Goal: Task Accomplishment & Management: Use online tool/utility

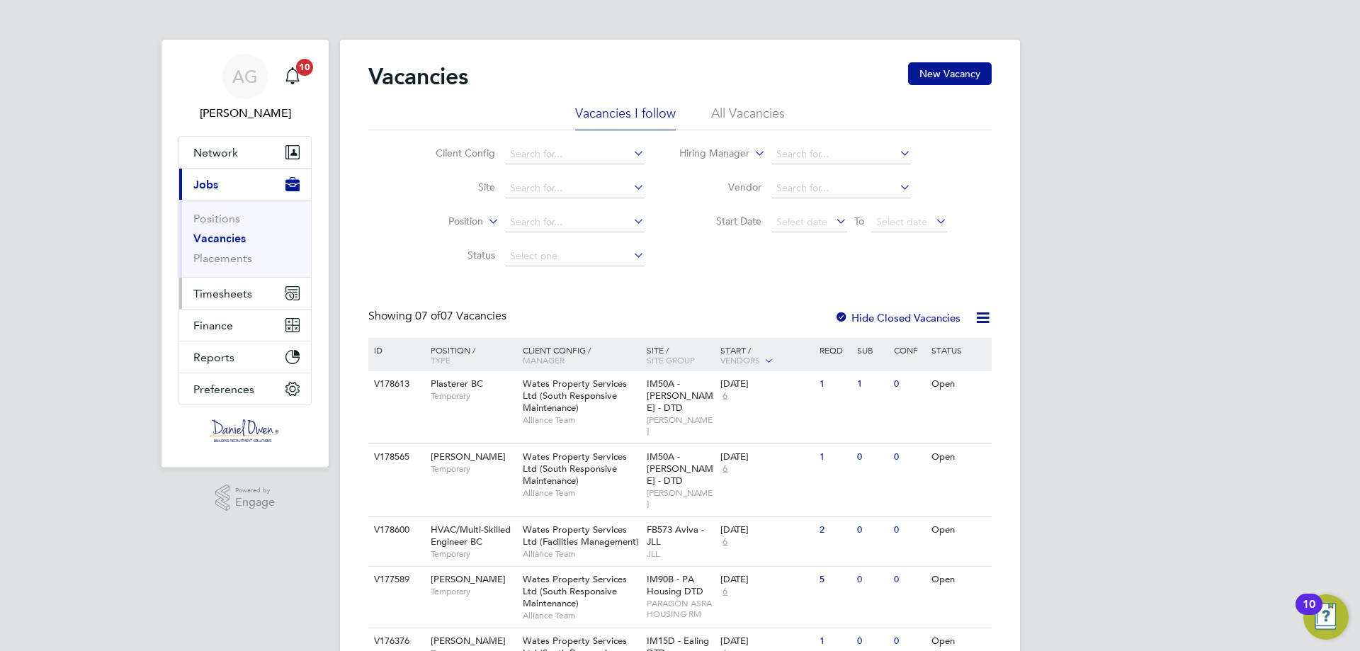
click at [235, 297] on span "Timesheets" at bounding box center [222, 293] width 59 height 13
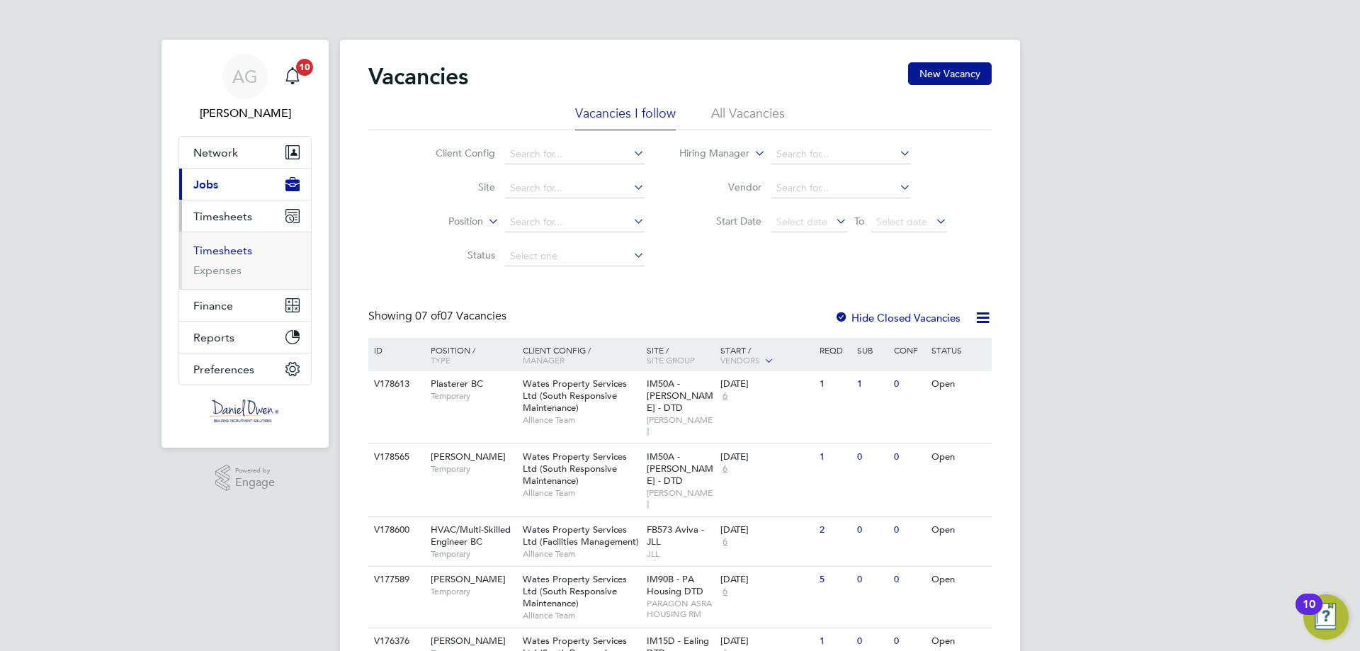
click at [234, 247] on link "Timesheets" at bounding box center [222, 250] width 59 height 13
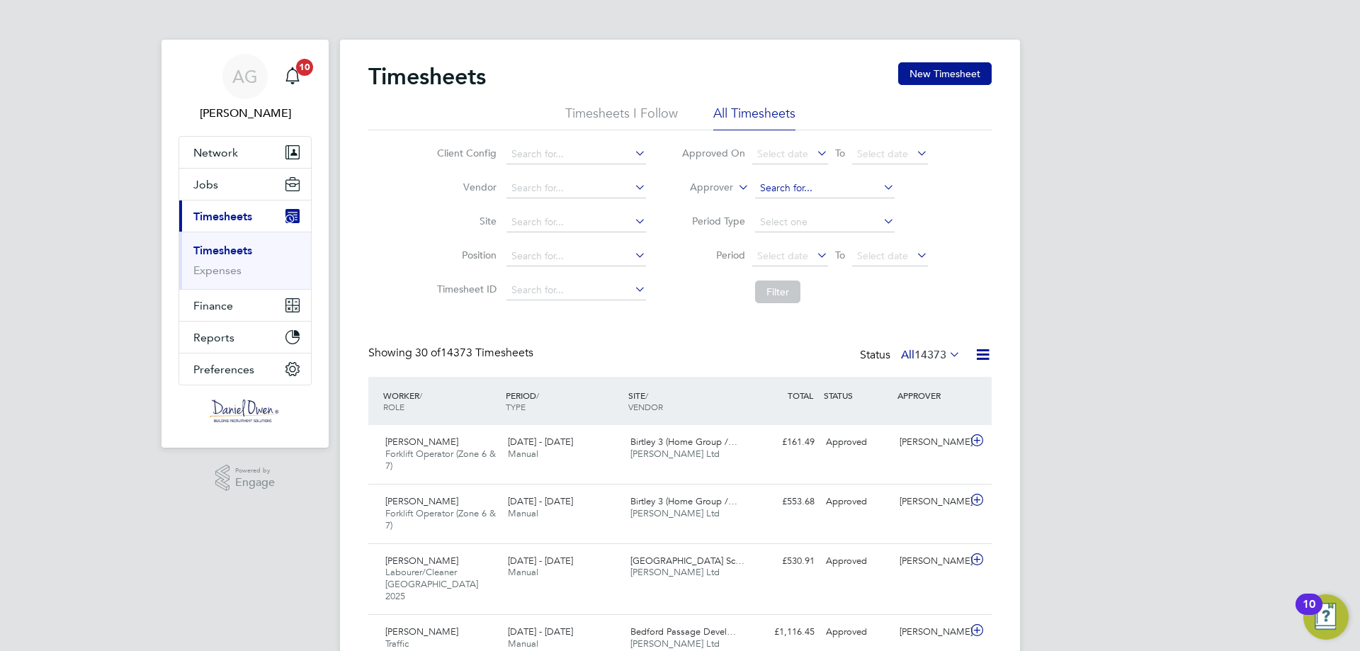
click at [766, 194] on input at bounding box center [825, 188] width 140 height 20
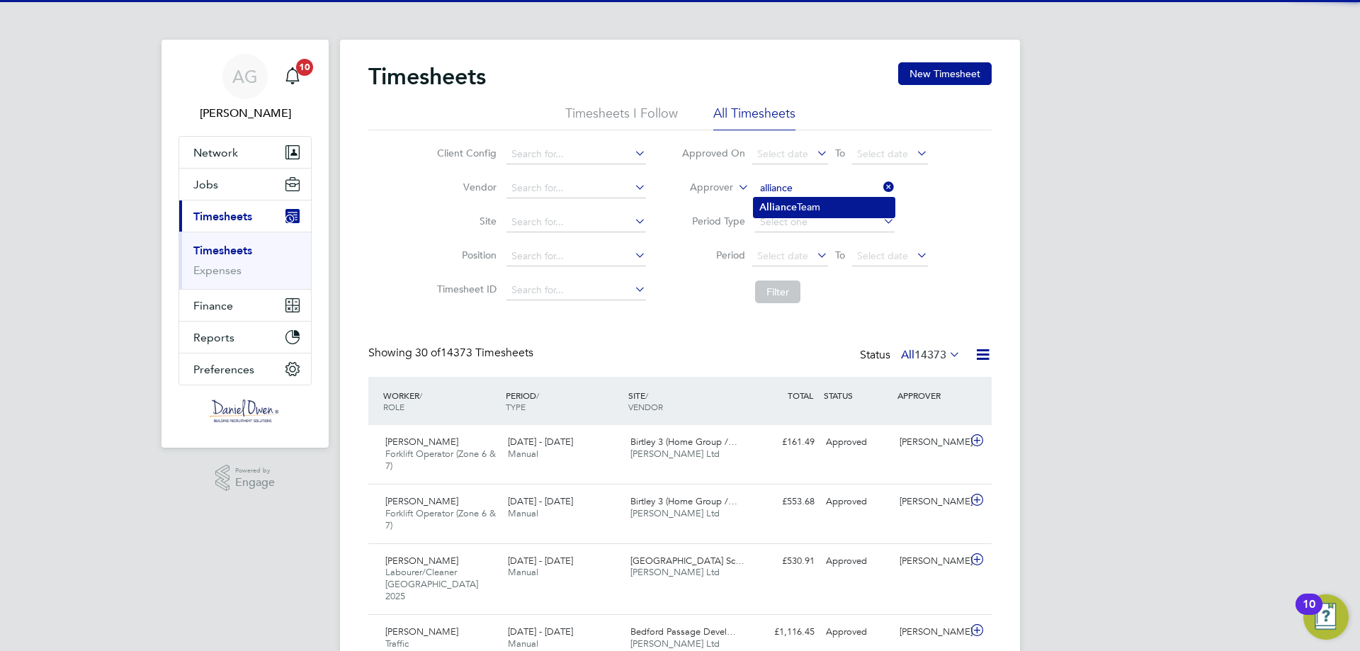
drag, startPoint x: 805, startPoint y: 211, endPoint x: 789, endPoint y: 289, distance: 79.6
click at [805, 210] on li "Alliance Team" at bounding box center [824, 207] width 141 height 19
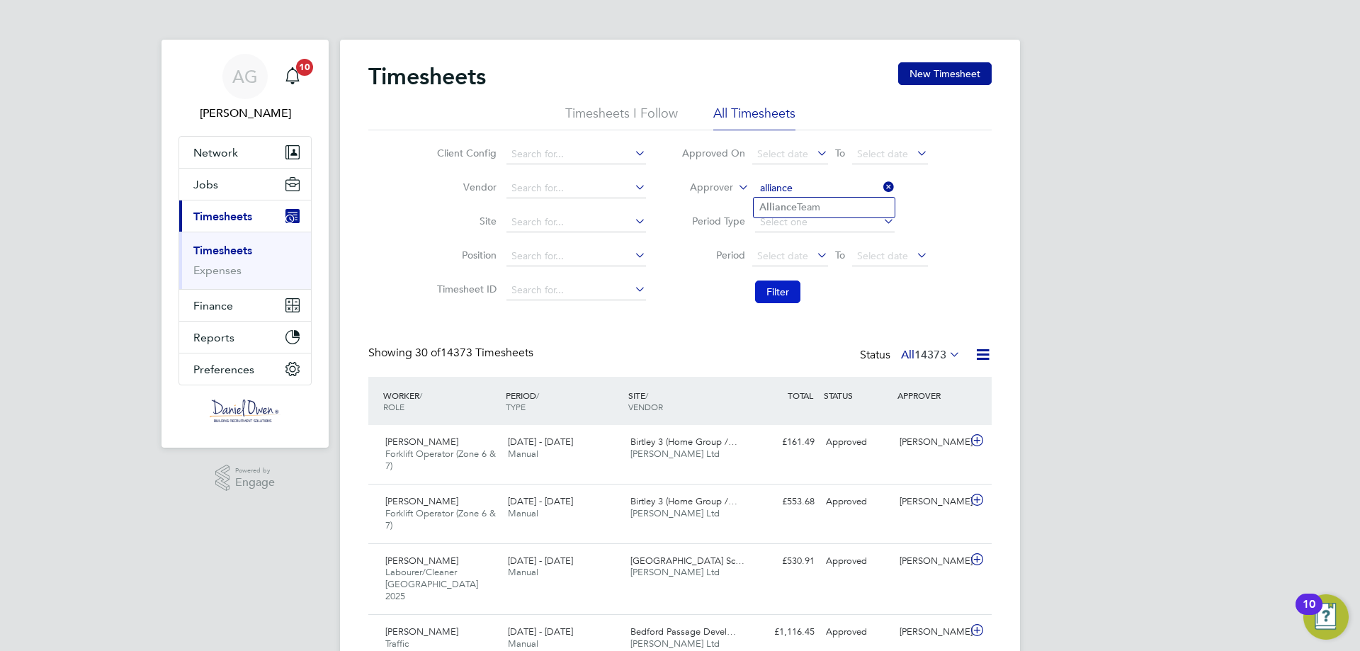
type input "Alliance Team"
click at [783, 292] on button "Filter" at bounding box center [777, 291] width 45 height 23
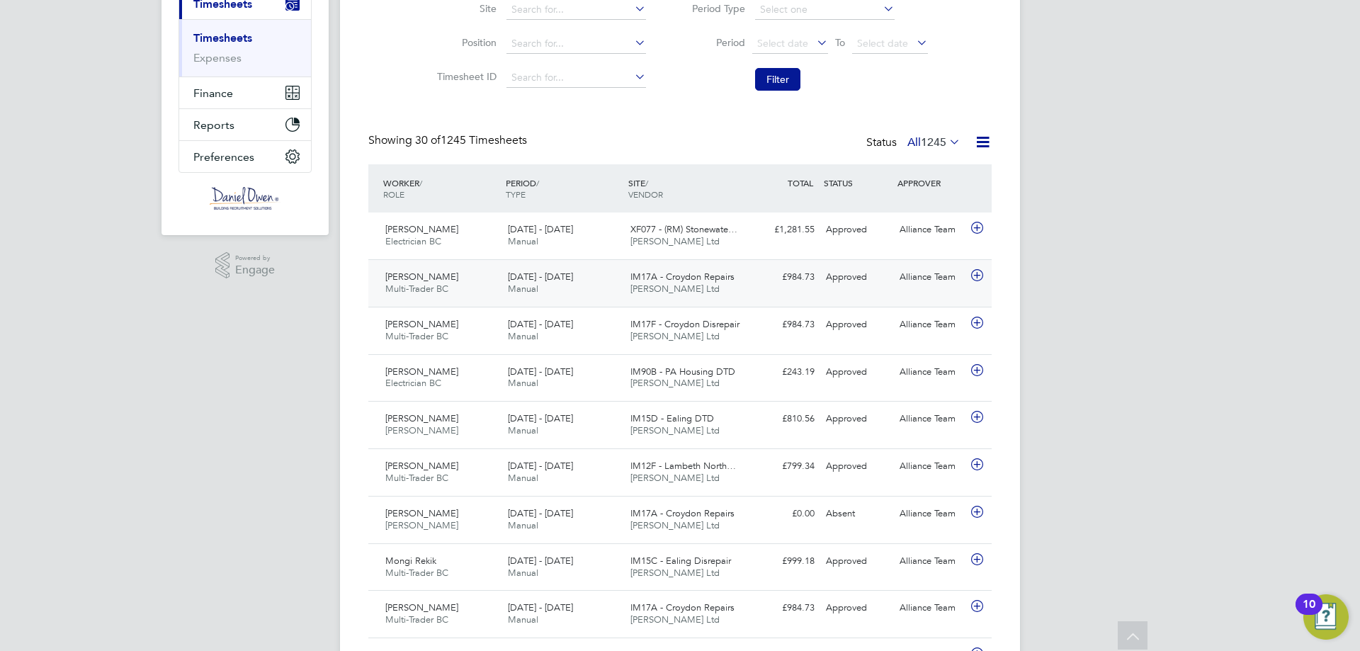
click at [630, 266] on div "IM17A - Croydon Repairs [PERSON_NAME] Ltd" at bounding box center [686, 283] width 123 height 35
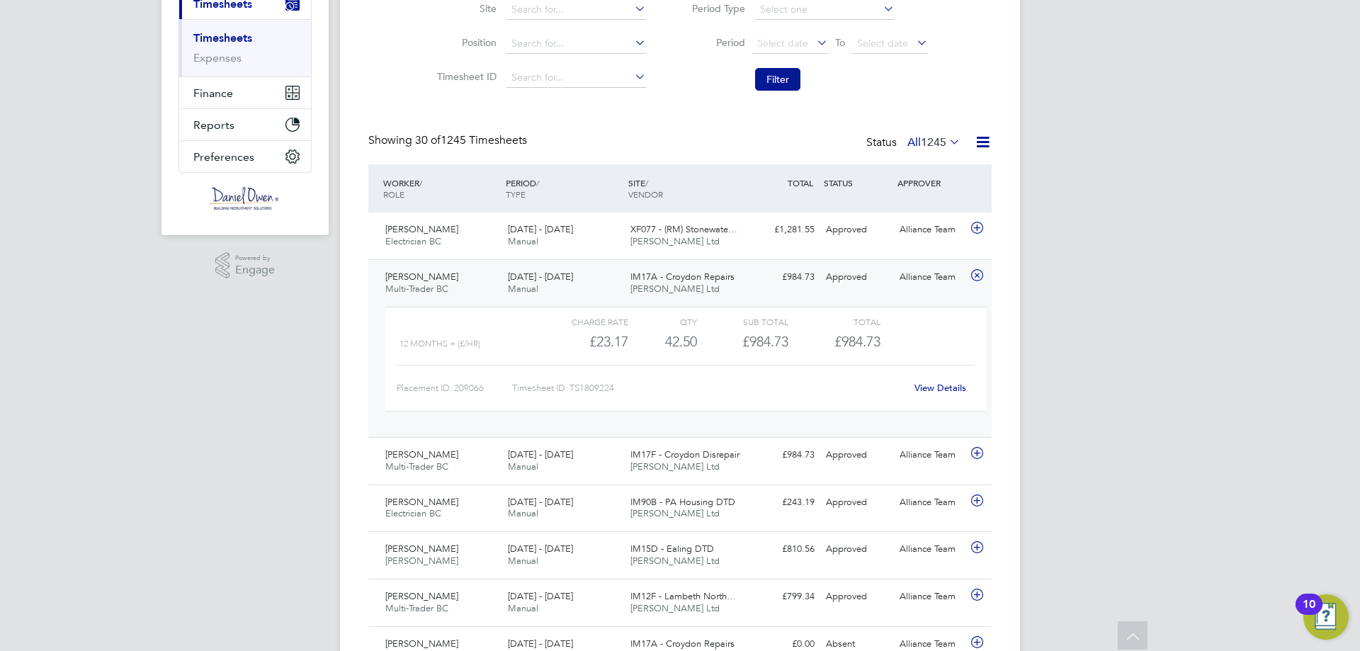
click at [640, 307] on div "Charge rate QTY Sub Total Total 12 Months + (£/HR) £23.17 42.5 42.50 43 £984.73…" at bounding box center [685, 359] width 601 height 105
click at [582, 290] on div "[DATE] - [DATE] Manual" at bounding box center [563, 283] width 123 height 35
